Goal: Task Accomplishment & Management: Complete application form

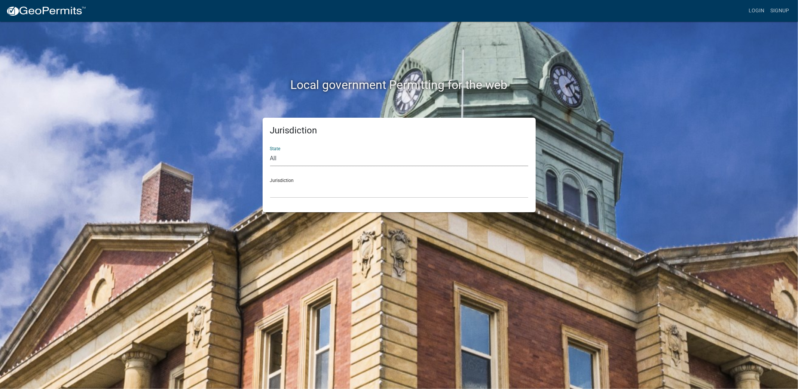
click at [303, 151] on select "All [US_STATE] [US_STATE] [US_STATE] [US_STATE] [US_STATE] [US_STATE] [US_STATE…" at bounding box center [399, 158] width 258 height 15
select select "[US_STATE]"
click at [270, 151] on select "All [US_STATE] [US_STATE] [US_STATE] [US_STATE] [US_STATE] [US_STATE] [US_STATE…" at bounding box center [399, 158] width 258 height 15
click at [290, 183] on select "[GEOGRAPHIC_DATA], [US_STATE][PERSON_NAME][GEOGRAPHIC_DATA], [US_STATE][PERSON_…" at bounding box center [399, 190] width 258 height 15
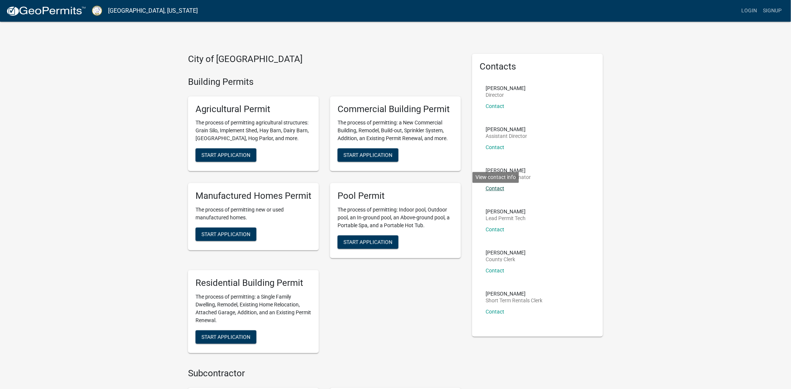
click at [495, 186] on link "Contact" at bounding box center [495, 189] width 19 height 6
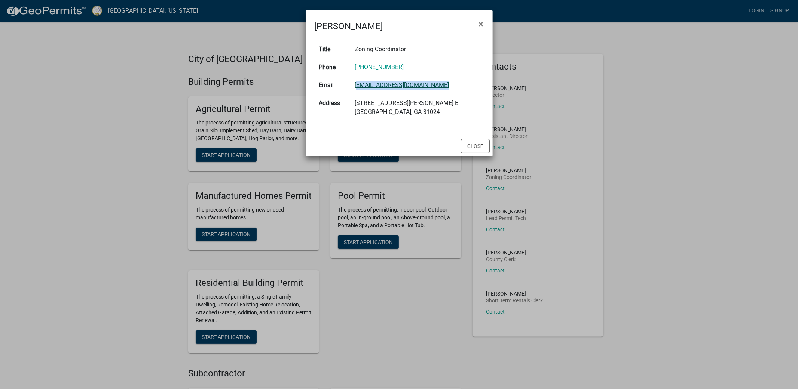
drag, startPoint x: 441, startPoint y: 73, endPoint x: 360, endPoint y: 73, distance: 80.8
click at [360, 76] on td "[EMAIL_ADDRESS][DOMAIN_NAME]" at bounding box center [416, 85] width 133 height 18
copy link "[EMAIL_ADDRESS][DOMAIN_NAME]"
click at [675, 132] on ngb-modal-window "[PERSON_NAME] × Title Zoning Coordinator Phone [PHONE_NUMBER] Email [EMAIL_ADDR…" at bounding box center [399, 194] width 798 height 389
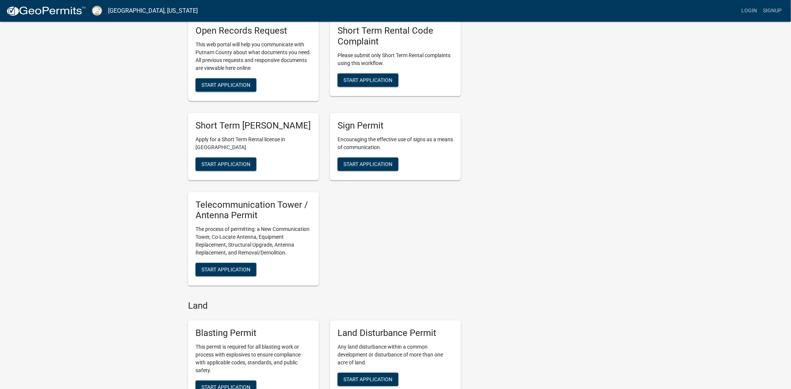
scroll to position [665, 0]
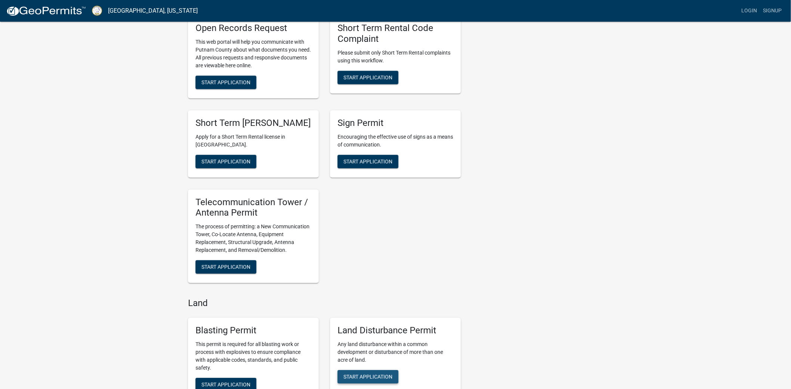
click at [367, 374] on span "Start Application" at bounding box center [368, 377] width 49 height 6
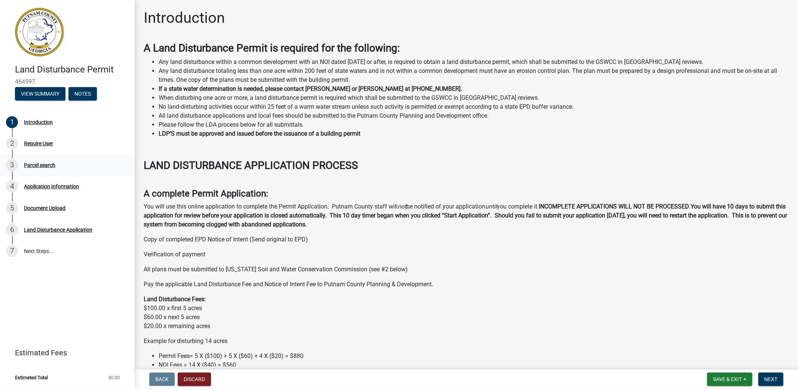
click at [27, 163] on div "Parcel search" at bounding box center [39, 165] width 31 height 5
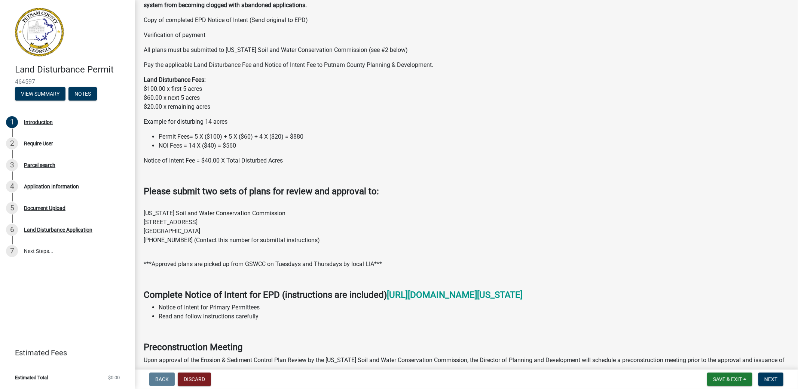
scroll to position [220, 0]
click at [775, 382] on span "Next" at bounding box center [770, 380] width 13 height 6
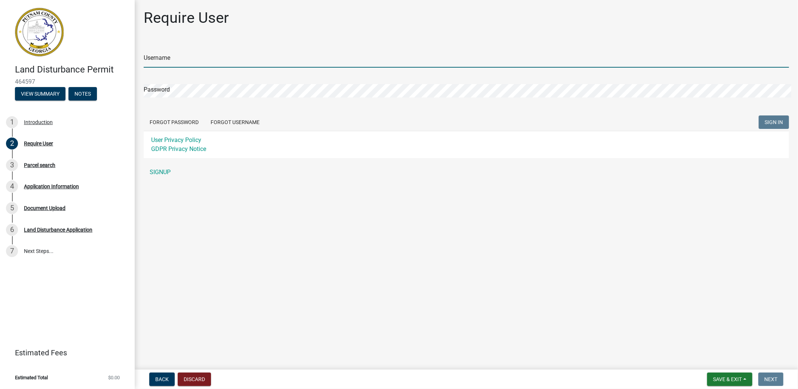
type input "Crose1"
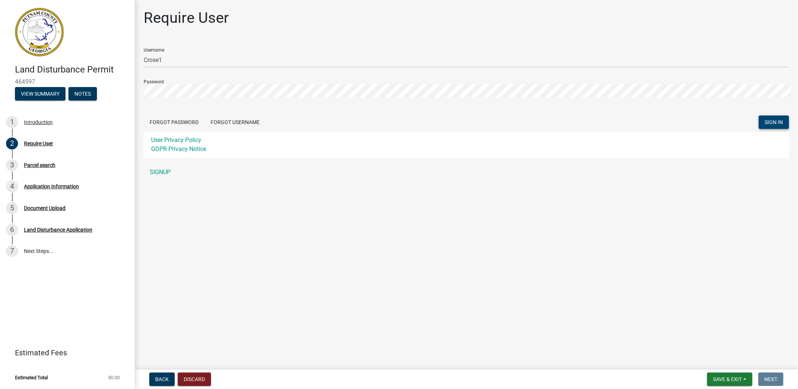
click at [773, 119] on span "SIGN IN" at bounding box center [774, 122] width 18 height 6
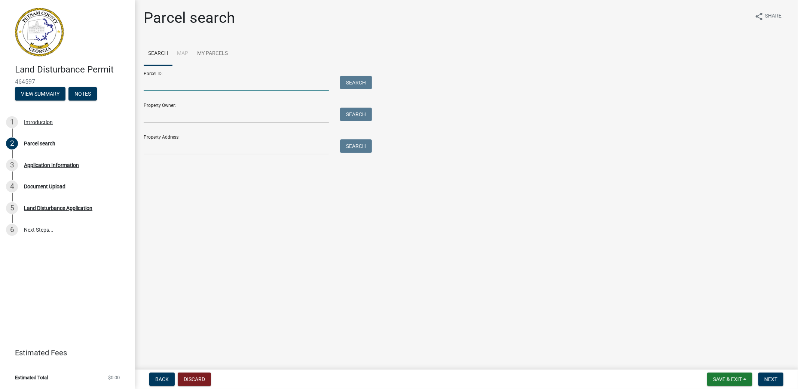
click at [167, 76] on input "Parcel ID:" at bounding box center [236, 83] width 185 height 15
type input "062 065"
click at [359, 76] on button "Search" at bounding box center [356, 82] width 32 height 13
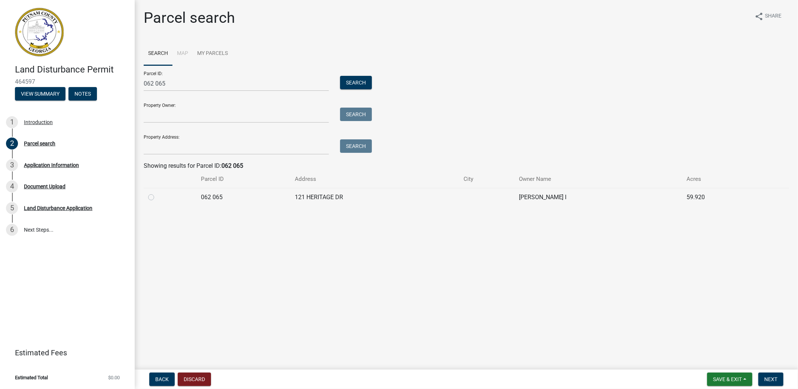
click at [312, 188] on td "121 HERITAGE DR" at bounding box center [374, 197] width 169 height 18
click at [157, 193] on label at bounding box center [157, 193] width 0 height 0
click at [157, 193] on 065 "radio" at bounding box center [159, 195] width 5 height 5
radio 065 "true"
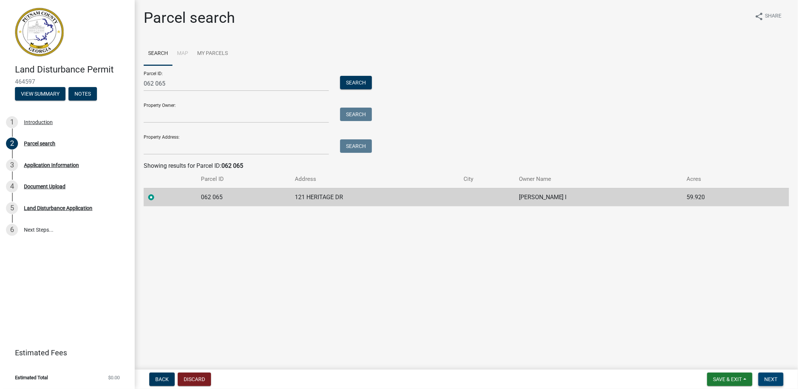
click at [772, 382] on span "Next" at bounding box center [770, 380] width 13 height 6
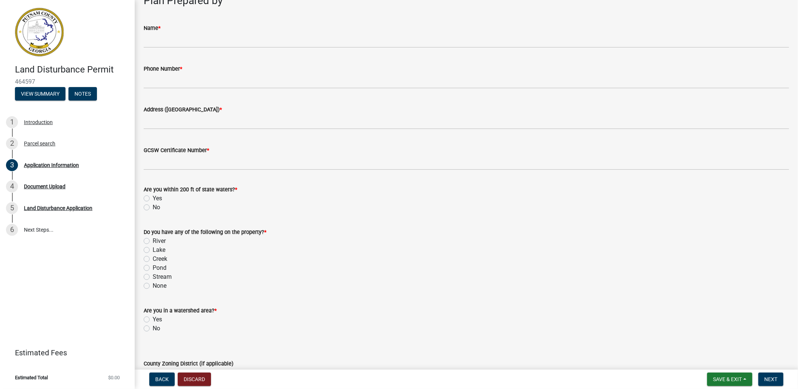
scroll to position [706, 0]
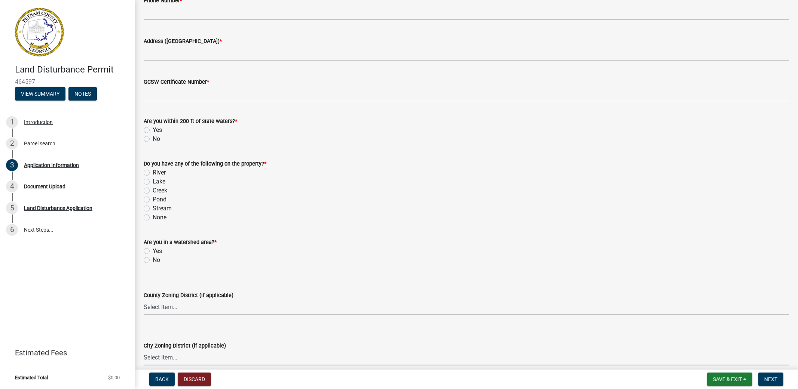
click at [153, 350] on select "Select Item... A-1 A-2 R-1 R-2 R-3 R-4 MHP C-1 C-2 I-1 I-2 DB FH H-P N/A" at bounding box center [466, 357] width 645 height 15
click at [371, 291] on div "County Zoning District (if applicable)" at bounding box center [466, 295] width 645 height 9
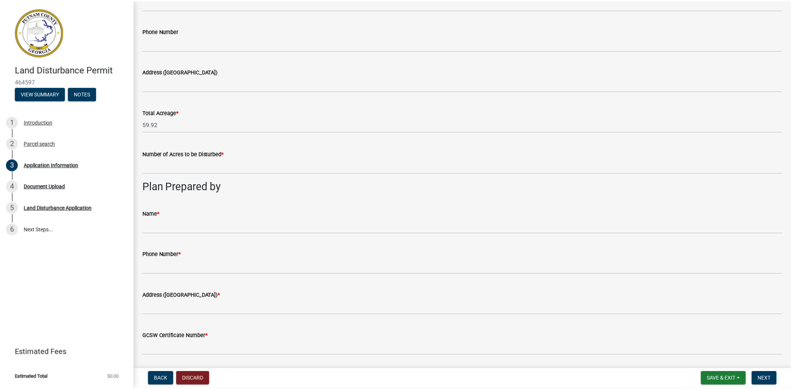
scroll to position [0, 0]
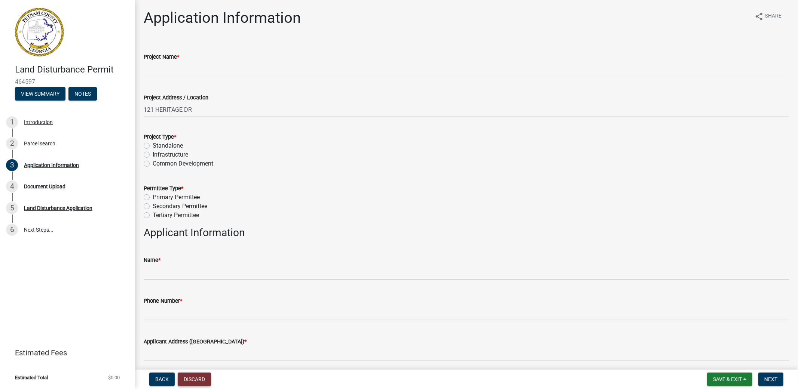
click at [191, 382] on button "Discard" at bounding box center [194, 379] width 33 height 13
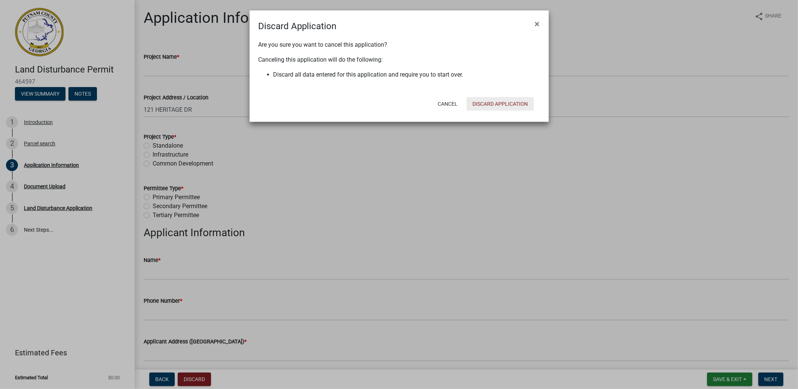
click at [515, 97] on button "Discard Application" at bounding box center [499, 103] width 67 height 13
